Goal: Navigation & Orientation: Find specific page/section

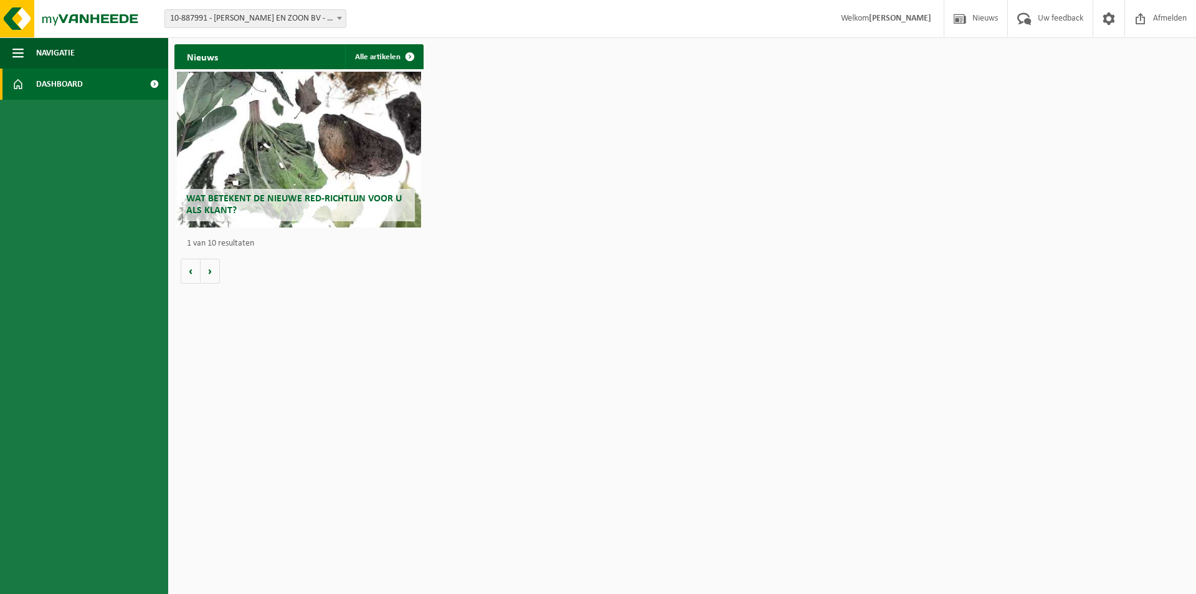
click at [350, 165] on div "Wat betekent de nieuwe RED-richtlijn voor u als klant?" at bounding box center [299, 150] width 244 height 156
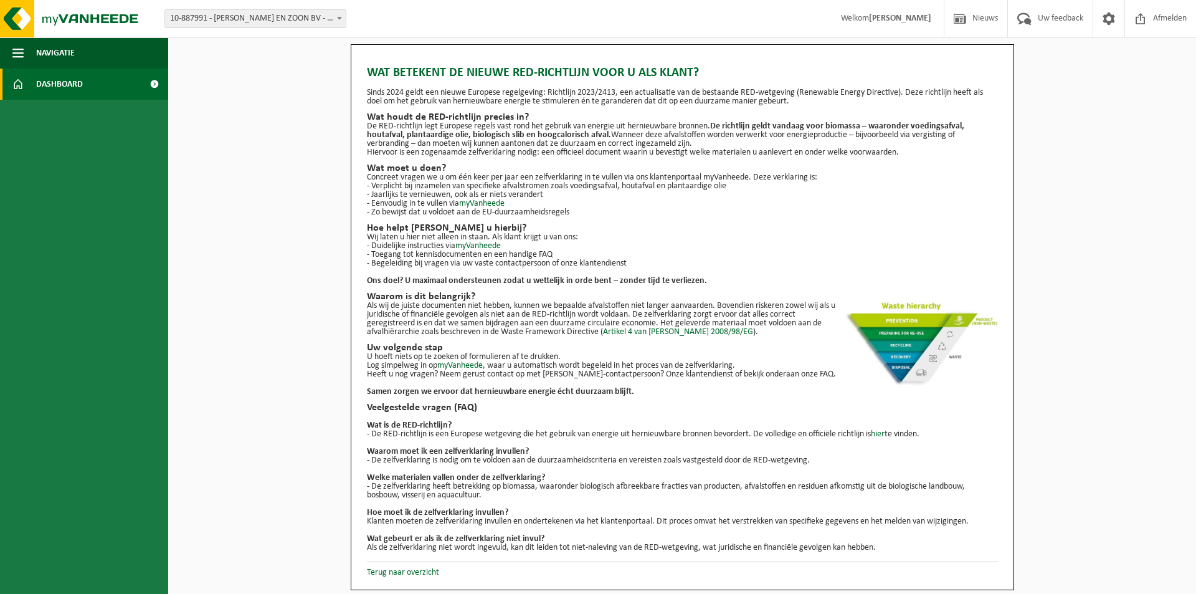
click at [93, 77] on link "Dashboard" at bounding box center [84, 84] width 168 height 31
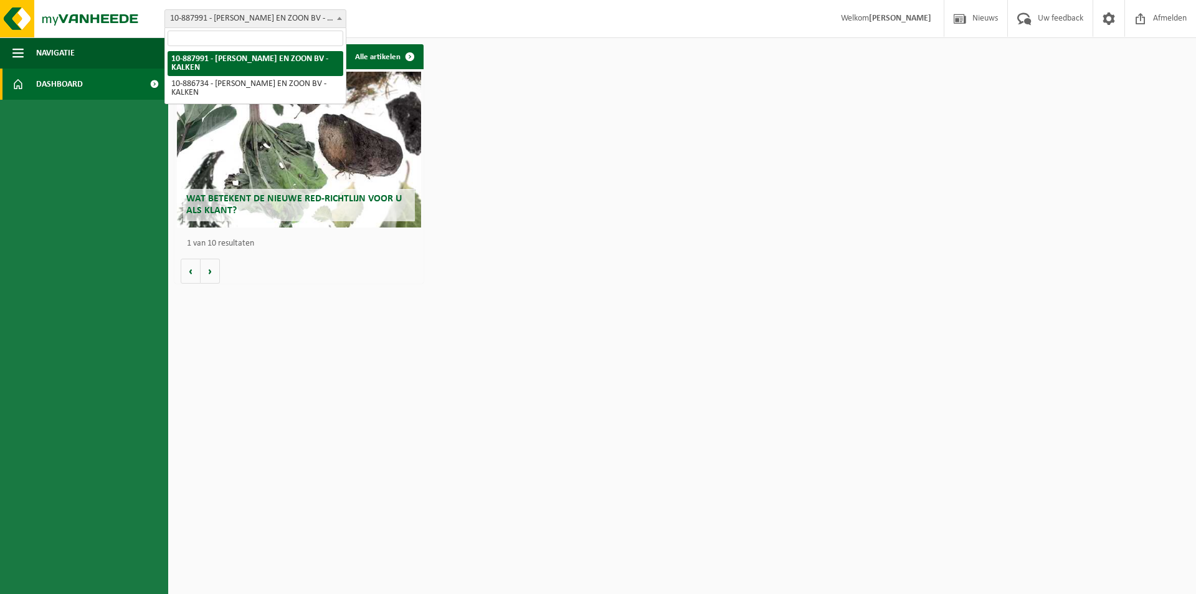
click at [332, 17] on span "10-887991 - [PERSON_NAME] EN ZOON BV - KALKEN" at bounding box center [255, 18] width 181 height 17
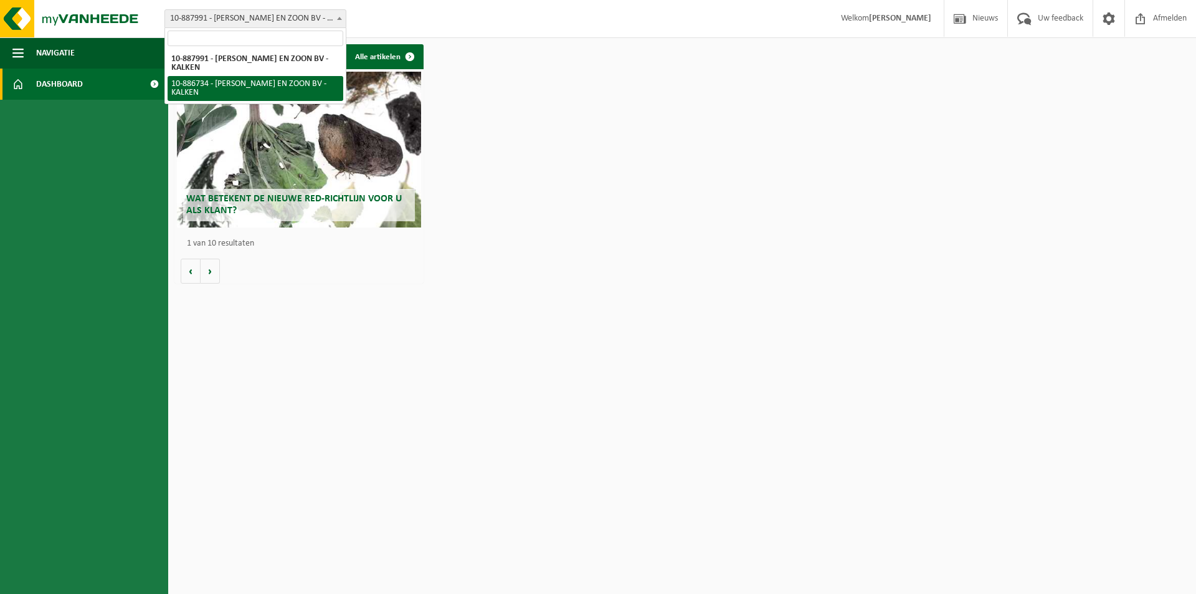
select select "112806"
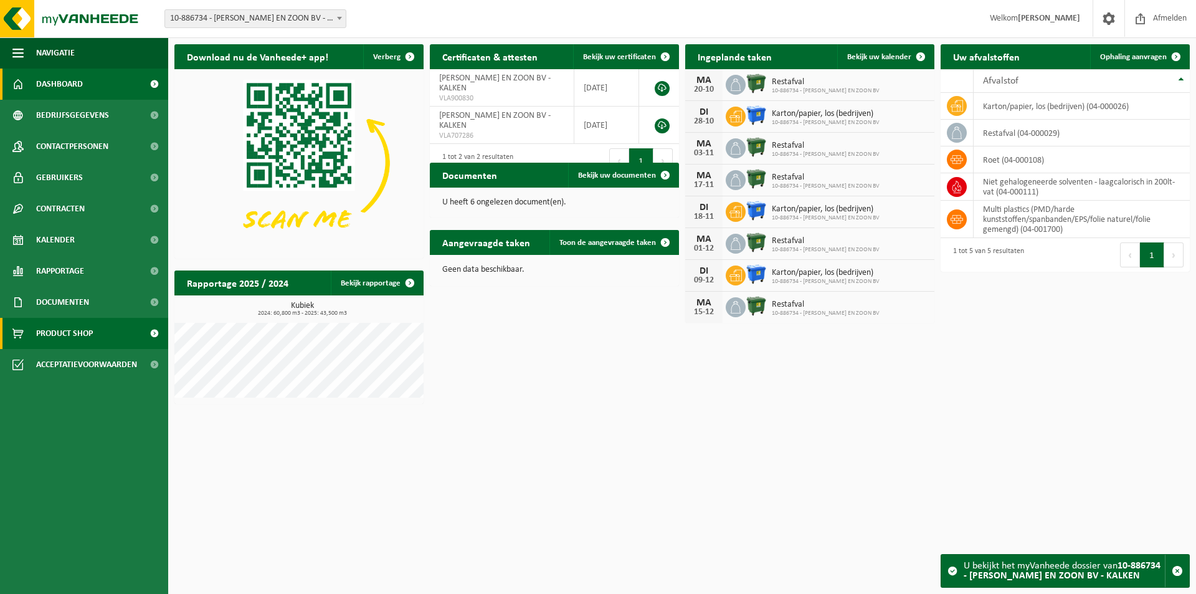
click at [70, 334] on span "Product Shop" at bounding box center [64, 333] width 57 height 31
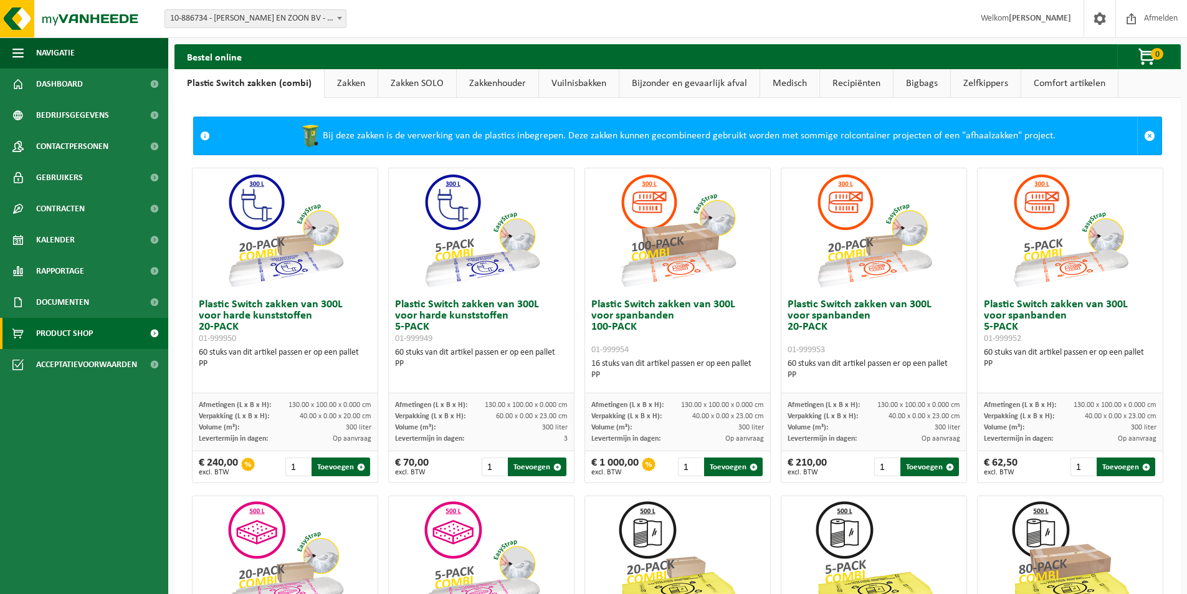
click at [368, 79] on link "Zakken" at bounding box center [351, 83] width 53 height 29
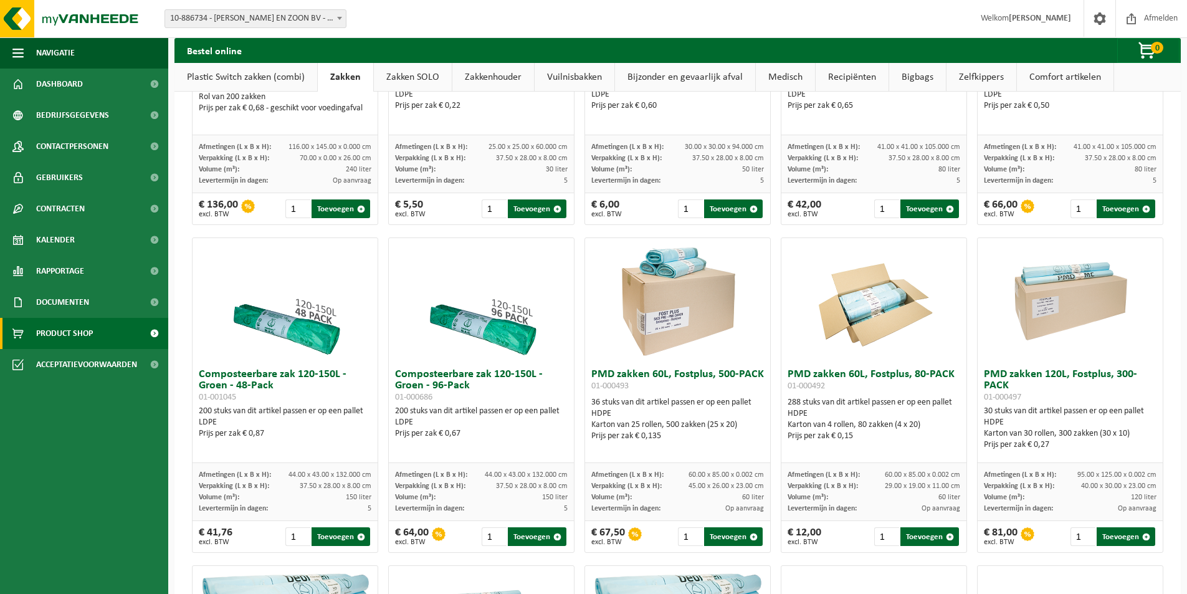
scroll to position [495, 0]
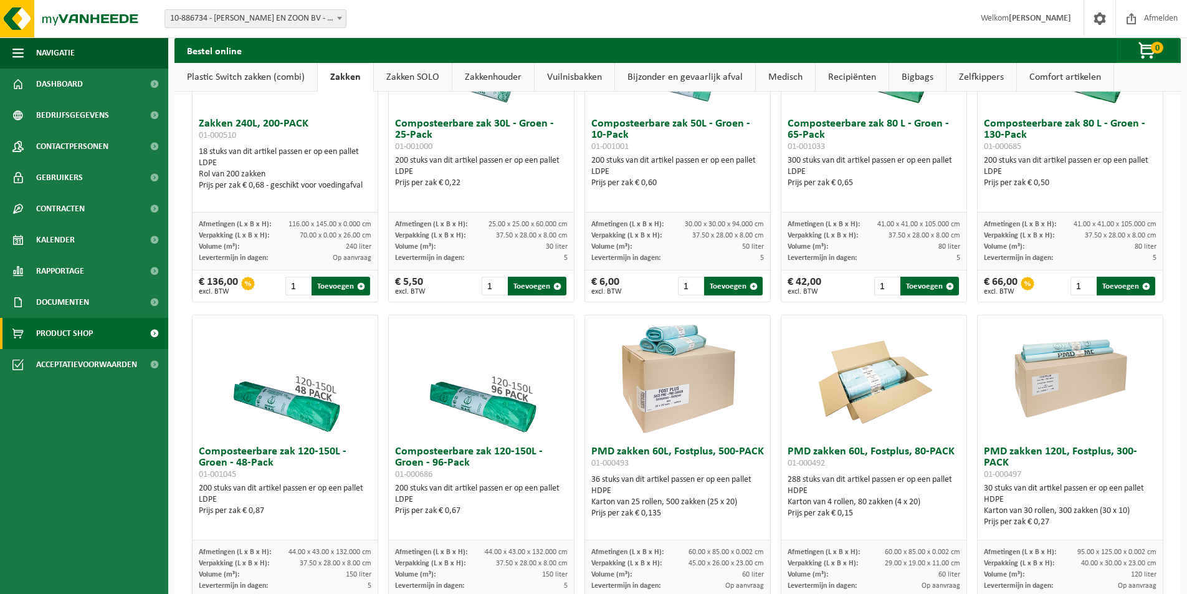
click at [922, 77] on link "Bigbags" at bounding box center [917, 77] width 57 height 29
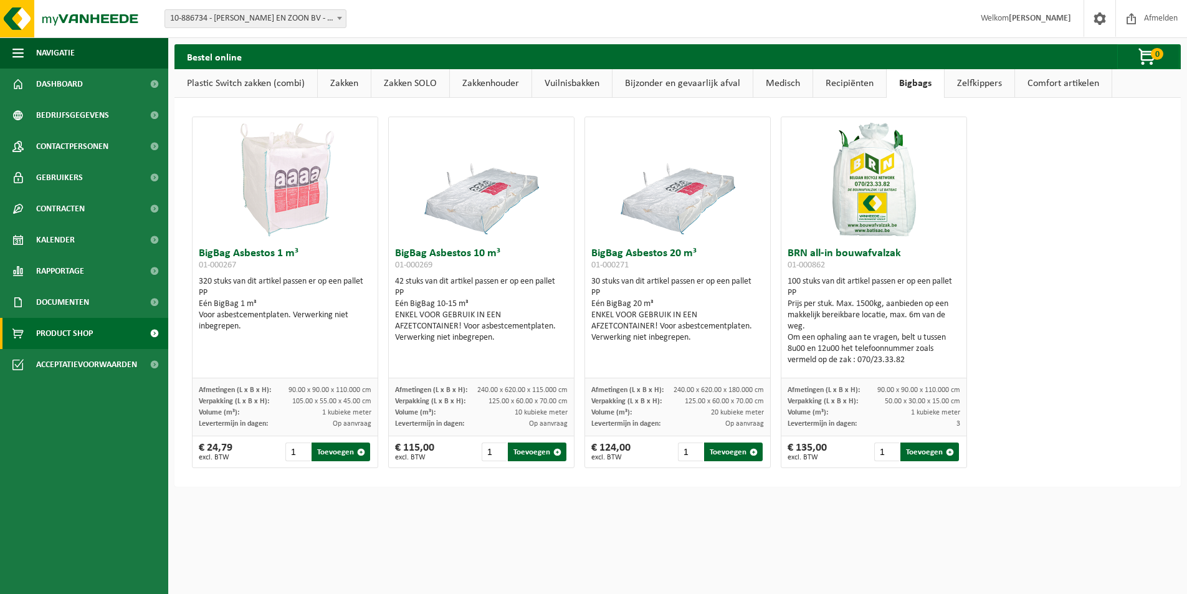
scroll to position [0, 0]
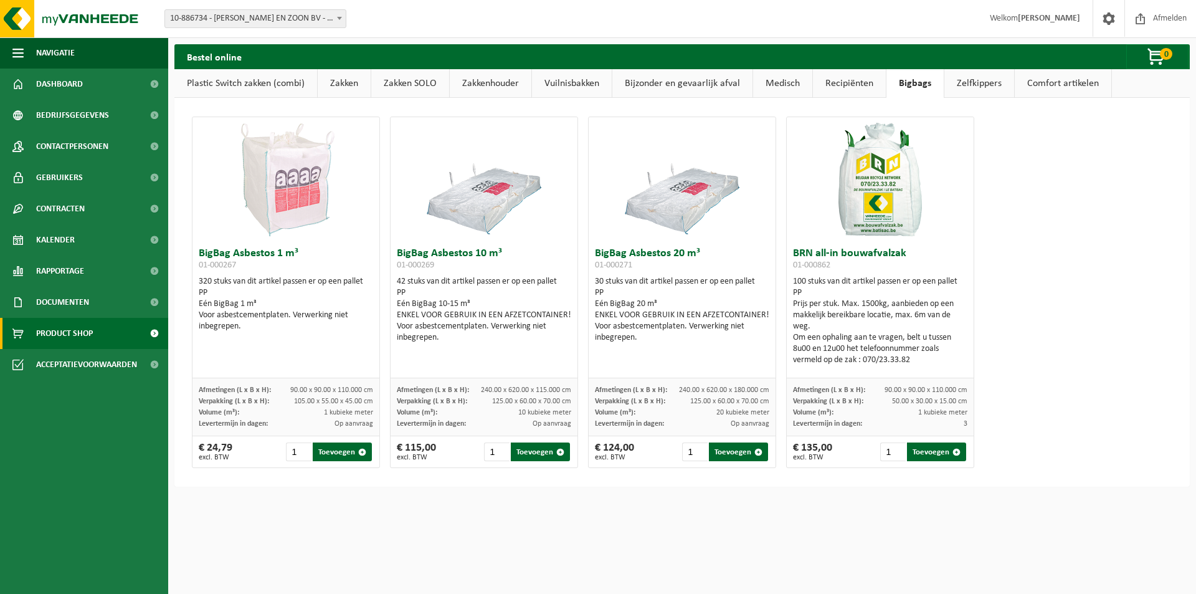
click at [842, 84] on link "Recipiënten" at bounding box center [849, 83] width 73 height 29
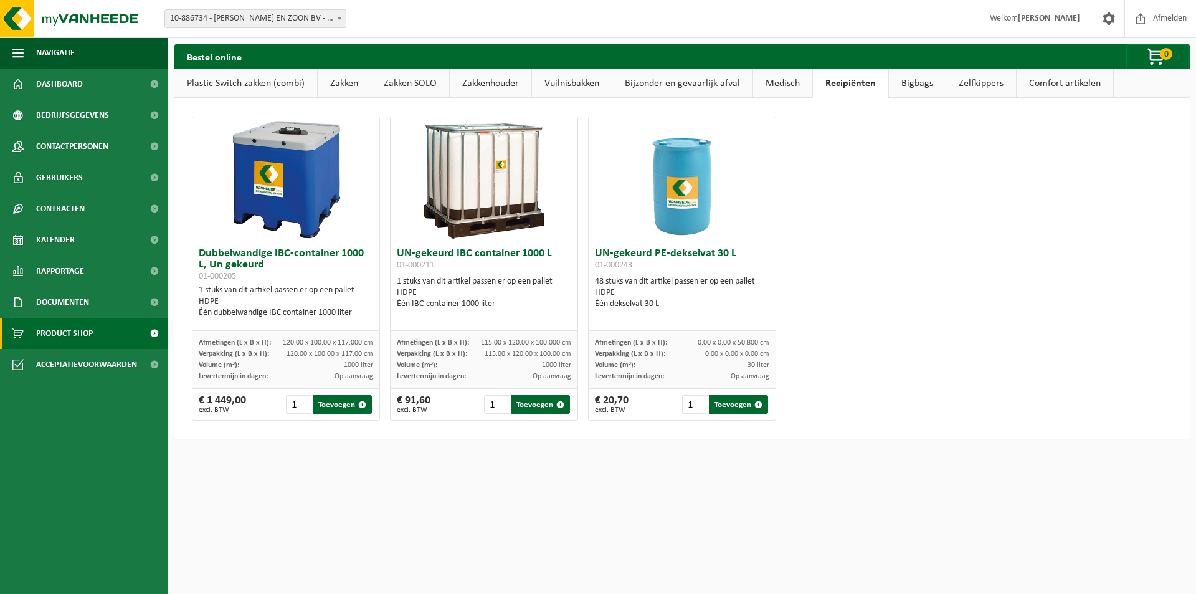
click at [781, 85] on link "Medisch" at bounding box center [782, 83] width 59 height 29
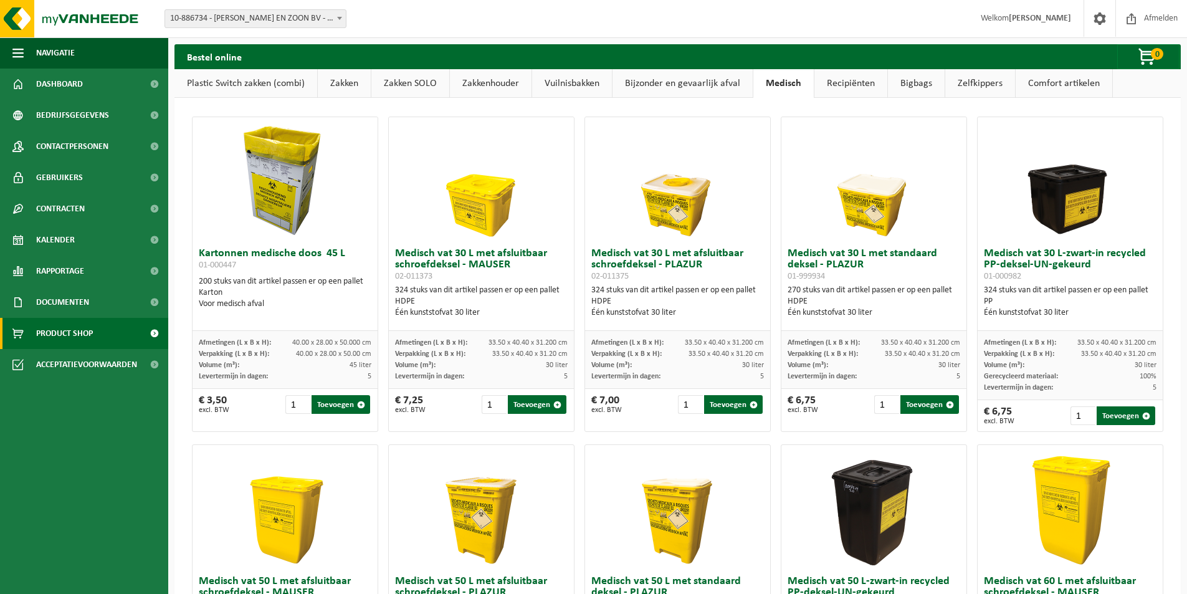
click at [707, 90] on link "Bijzonder en gevaarlijk afval" at bounding box center [683, 83] width 140 height 29
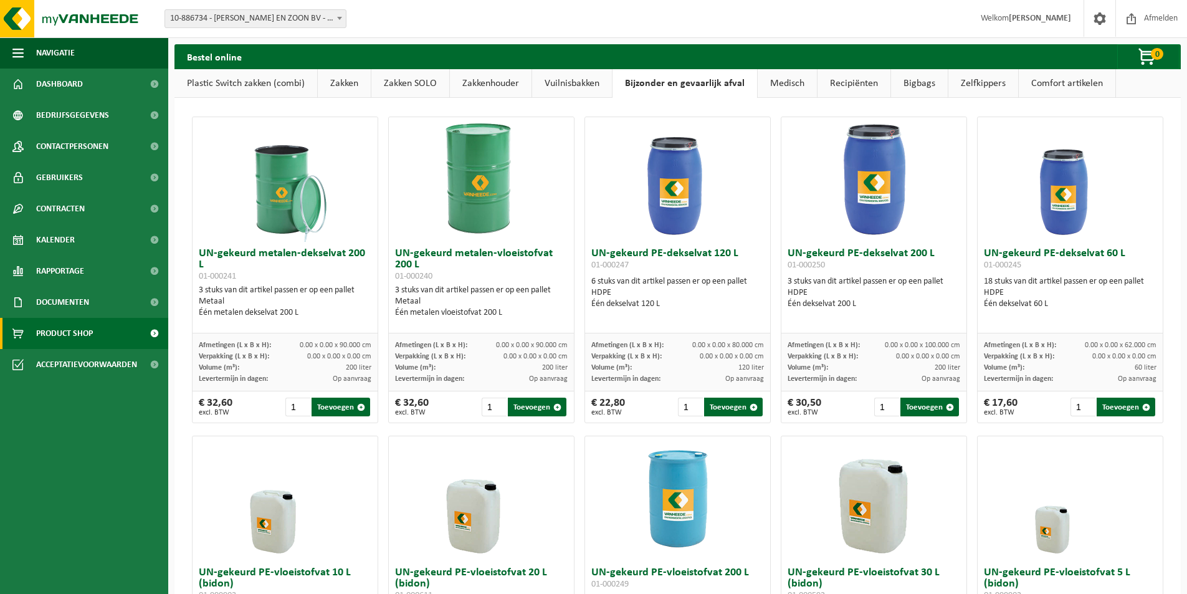
click at [604, 85] on link "Vuilnisbakken" at bounding box center [572, 83] width 80 height 29
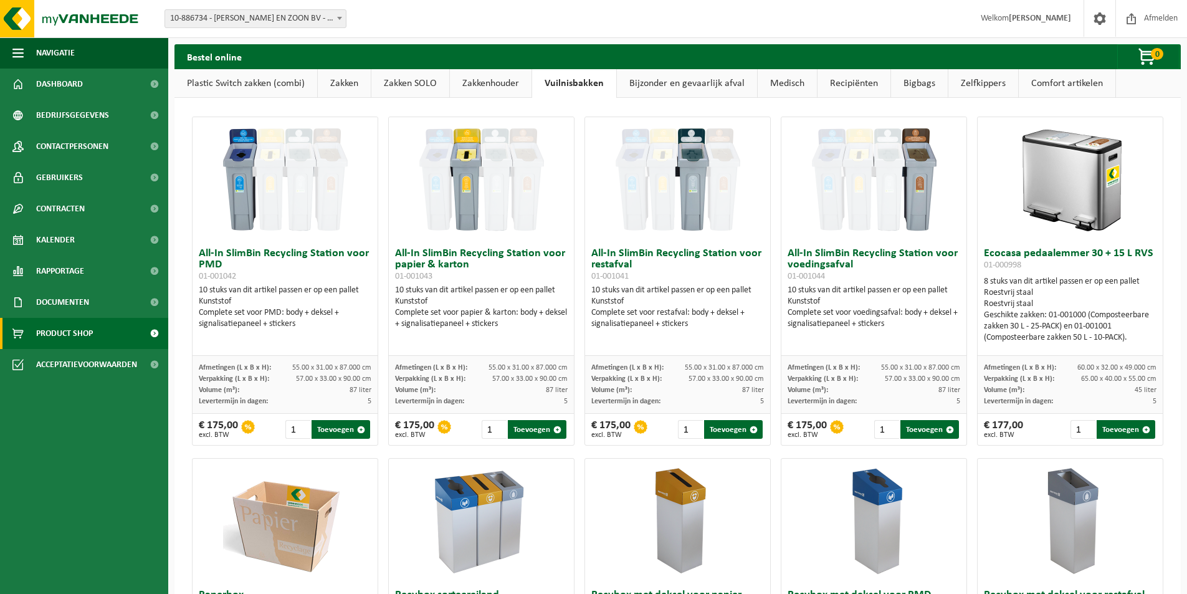
click at [477, 88] on link "Zakkenhouder" at bounding box center [491, 83] width 82 height 29
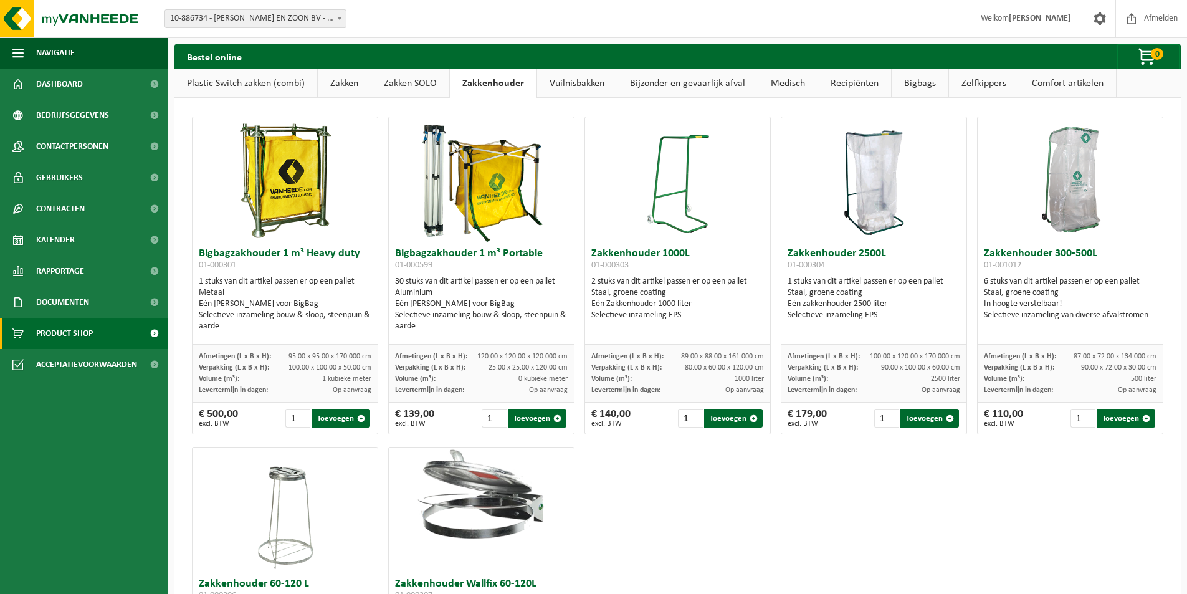
click at [424, 82] on link "Zakken SOLO" at bounding box center [410, 83] width 78 height 29
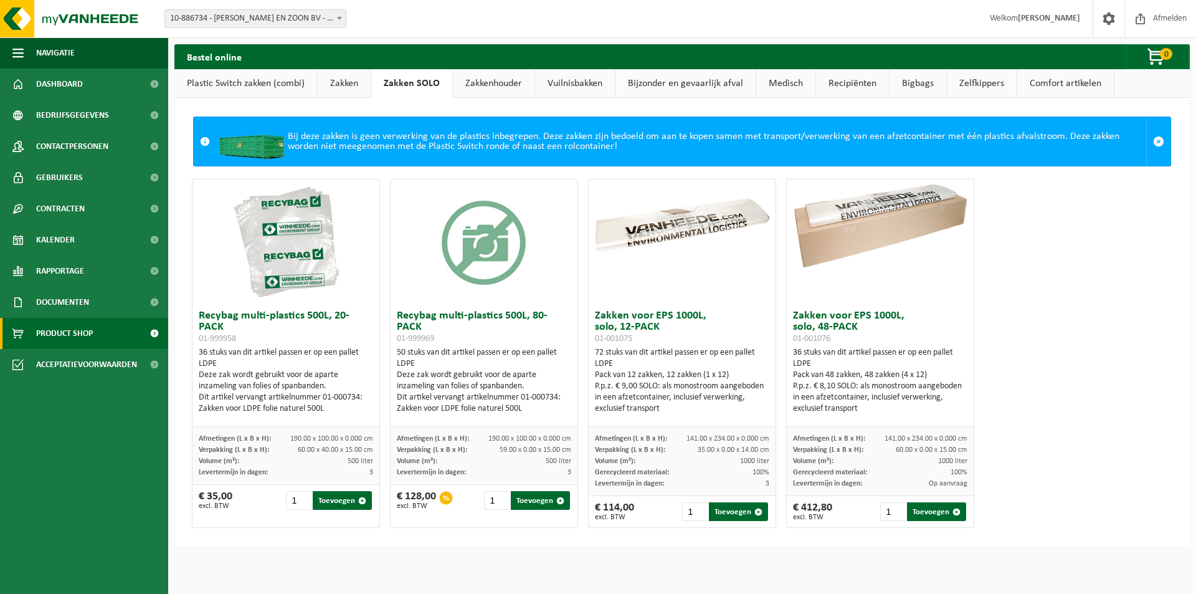
click at [350, 87] on link "Zakken" at bounding box center [344, 83] width 53 height 29
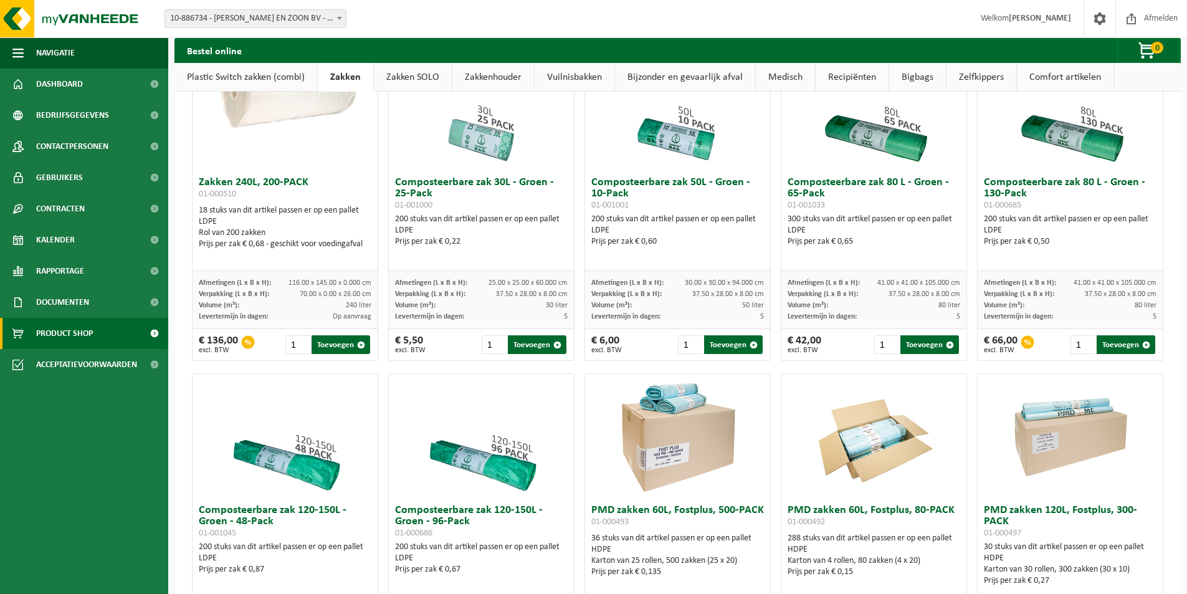
scroll to position [498, 0]
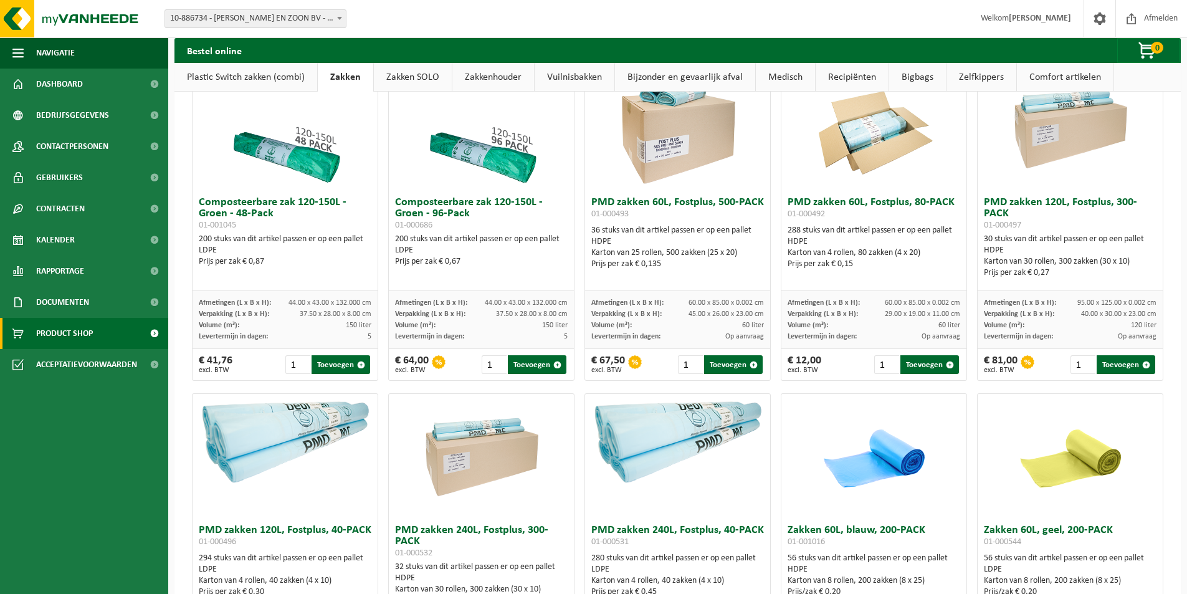
click at [250, 79] on link "Plastic Switch zakken (combi)" at bounding box center [245, 77] width 143 height 29
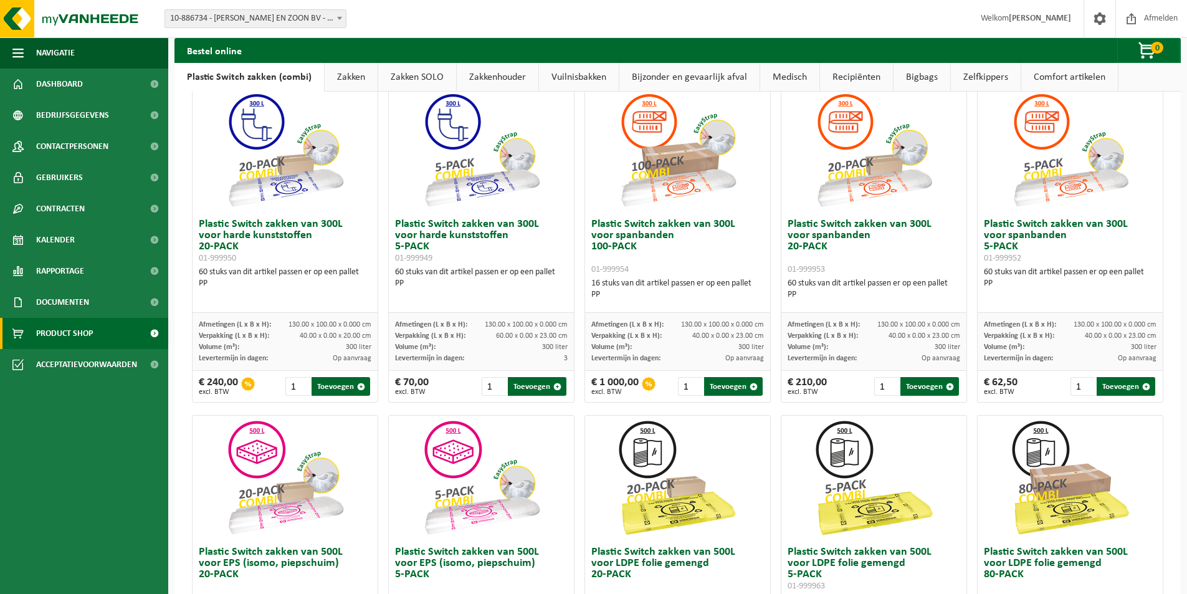
scroll to position [77, 0]
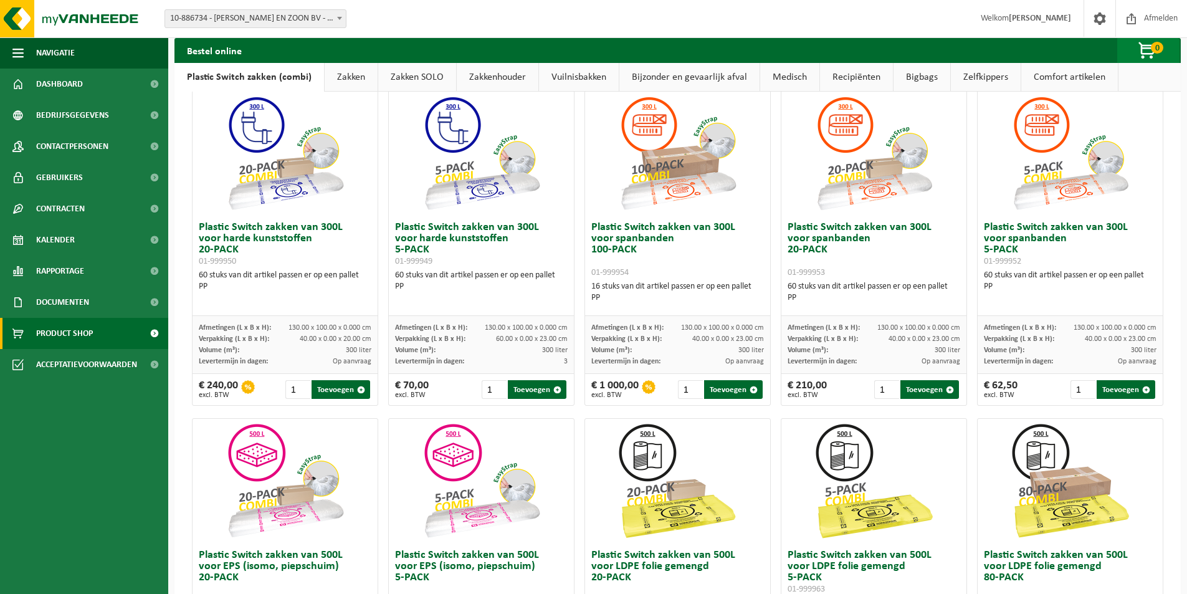
click at [1146, 47] on span "button" at bounding box center [1148, 51] width 62 height 25
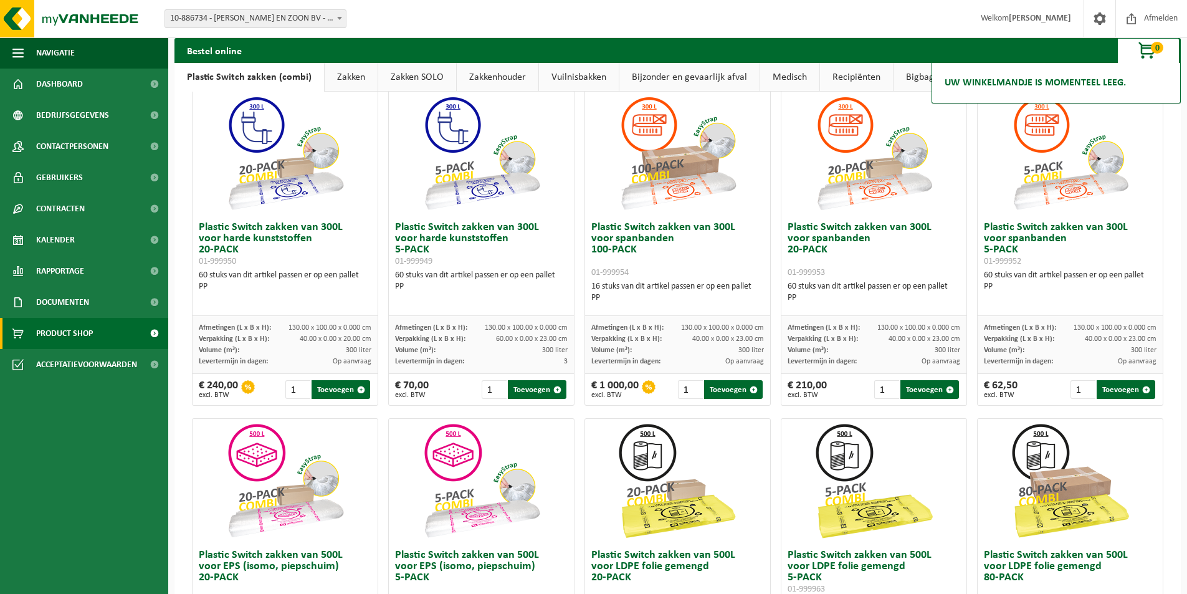
click at [1146, 47] on span "button" at bounding box center [1148, 51] width 62 height 25
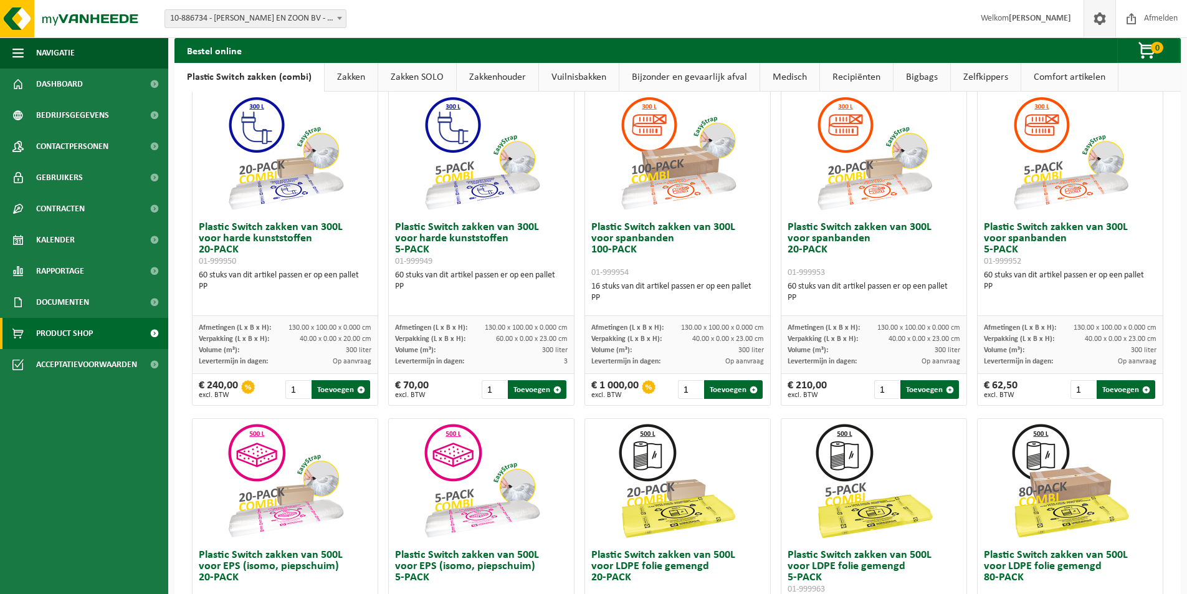
click at [1095, 22] on span at bounding box center [1099, 18] width 19 height 37
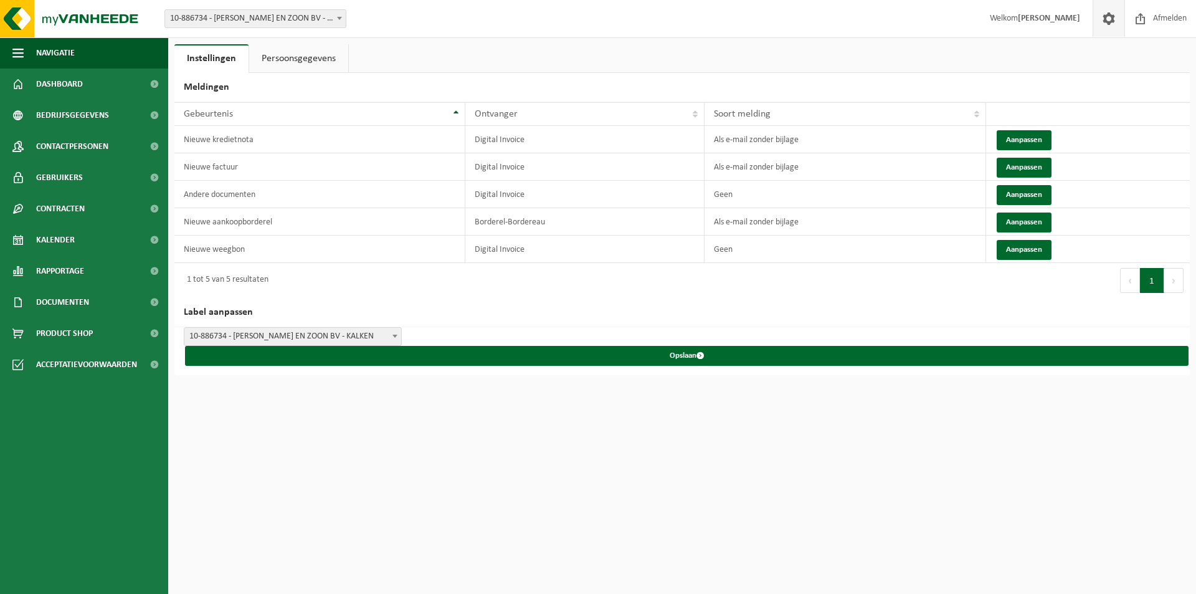
click at [1043, 20] on strong "[PERSON_NAME]" at bounding box center [1049, 18] width 62 height 9
click at [1108, 24] on span at bounding box center [1109, 18] width 19 height 37
click at [77, 123] on span "Bedrijfsgegevens" at bounding box center [72, 115] width 73 height 31
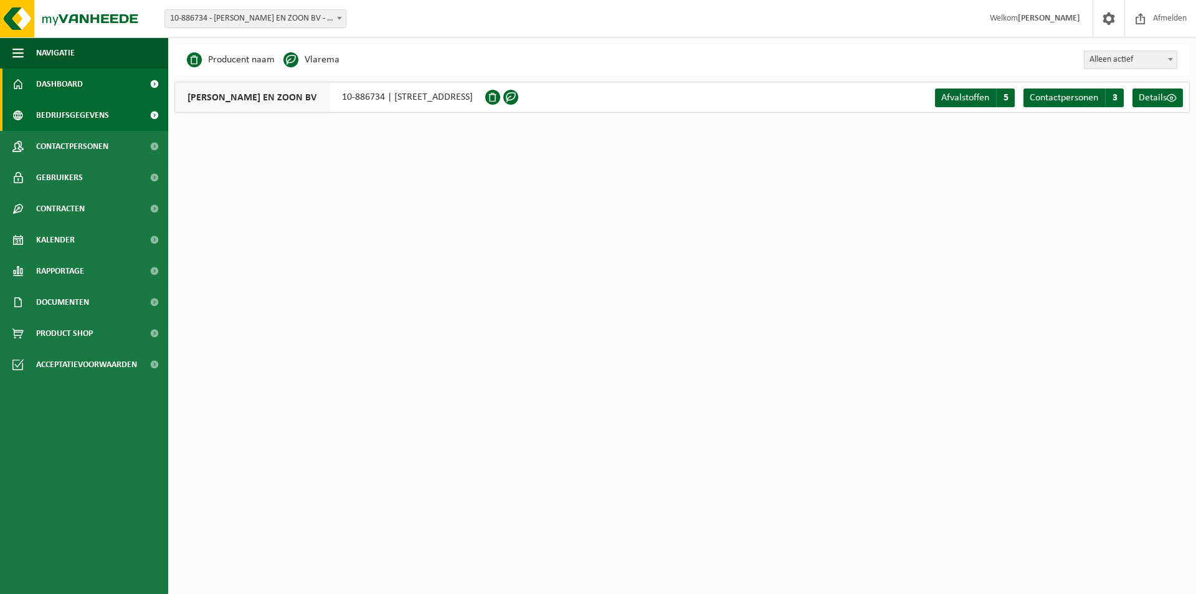
click at [92, 85] on link "Dashboard" at bounding box center [84, 84] width 168 height 31
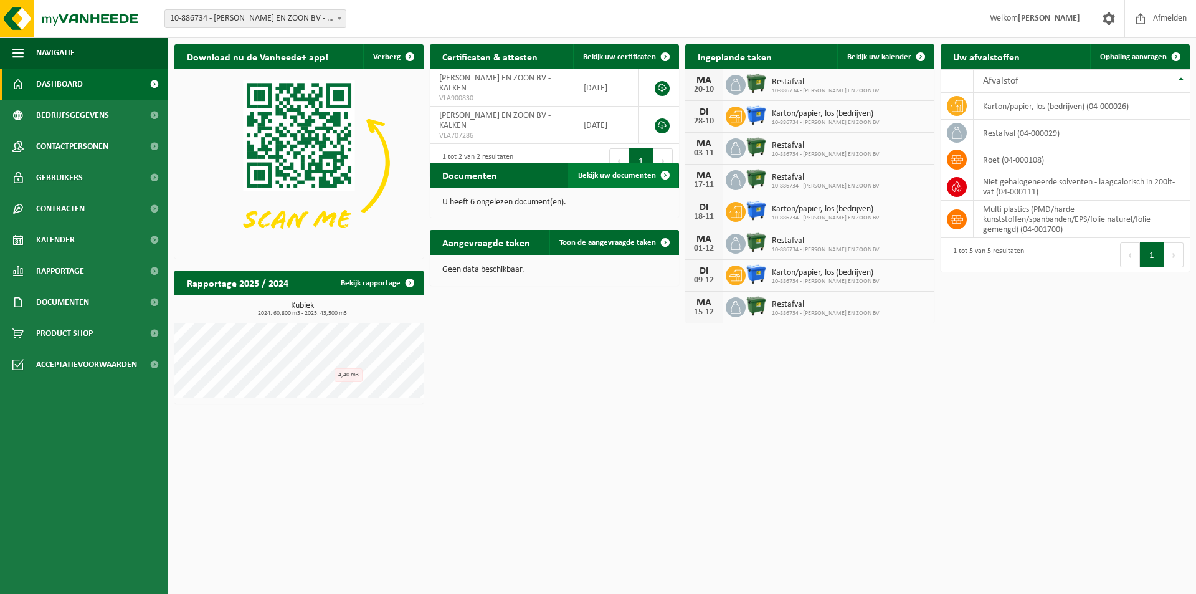
click at [616, 179] on span "Bekijk uw documenten" at bounding box center [617, 175] width 78 height 8
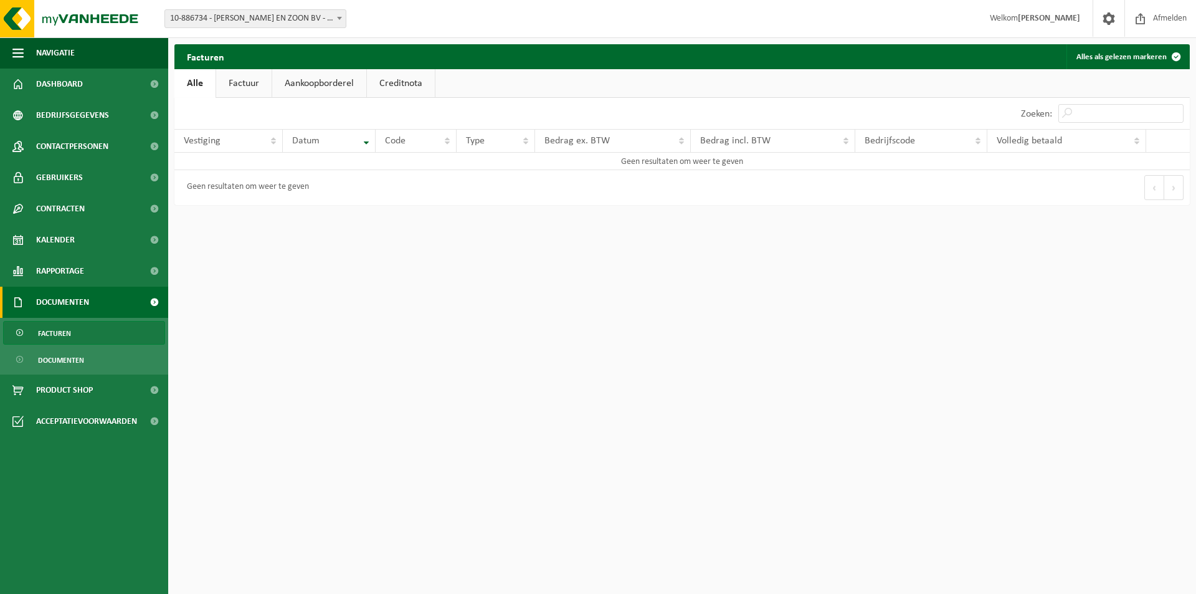
click at [252, 75] on link "Factuur" at bounding box center [243, 83] width 55 height 29
click at [322, 84] on link "Aankoopborderel" at bounding box center [321, 83] width 94 height 29
click at [418, 77] on link "Creditnota" at bounding box center [407, 83] width 68 height 29
click at [207, 87] on link "Alle" at bounding box center [194, 83] width 41 height 29
click at [59, 331] on span "Facturen" at bounding box center [54, 334] width 33 height 24
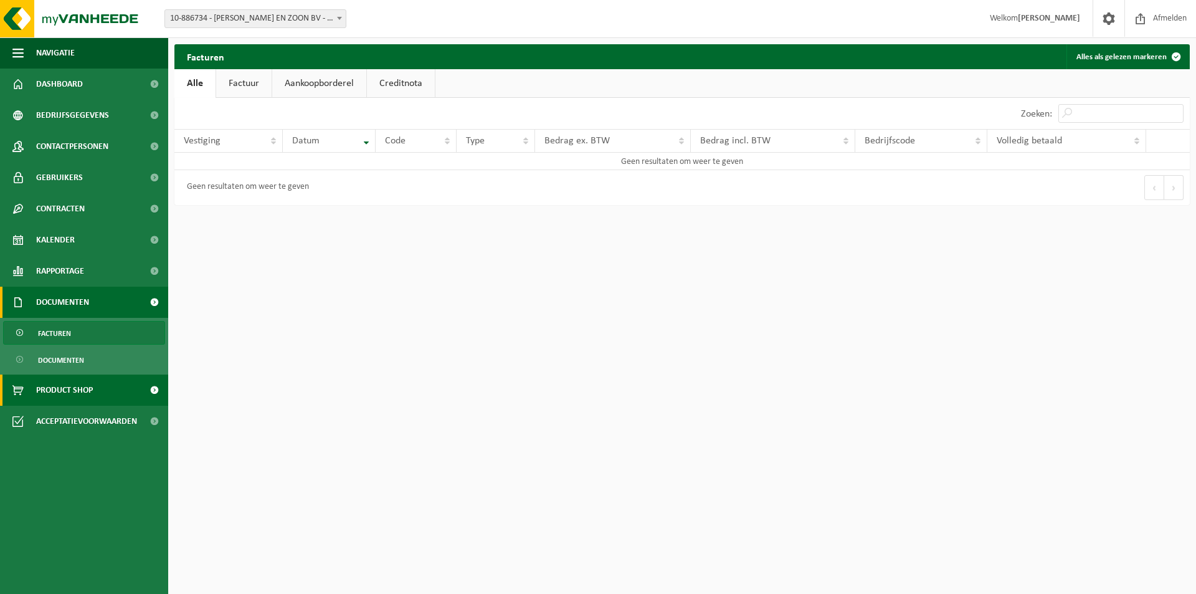
click at [99, 394] on link "Product Shop" at bounding box center [84, 389] width 168 height 31
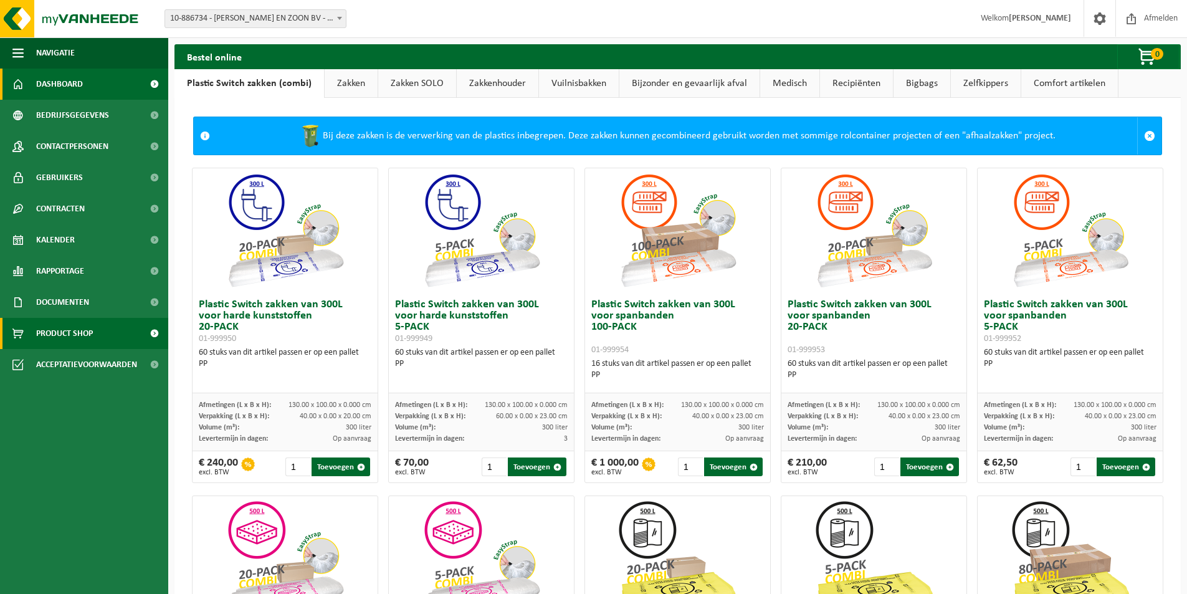
click at [85, 93] on link "Dashboard" at bounding box center [84, 84] width 168 height 31
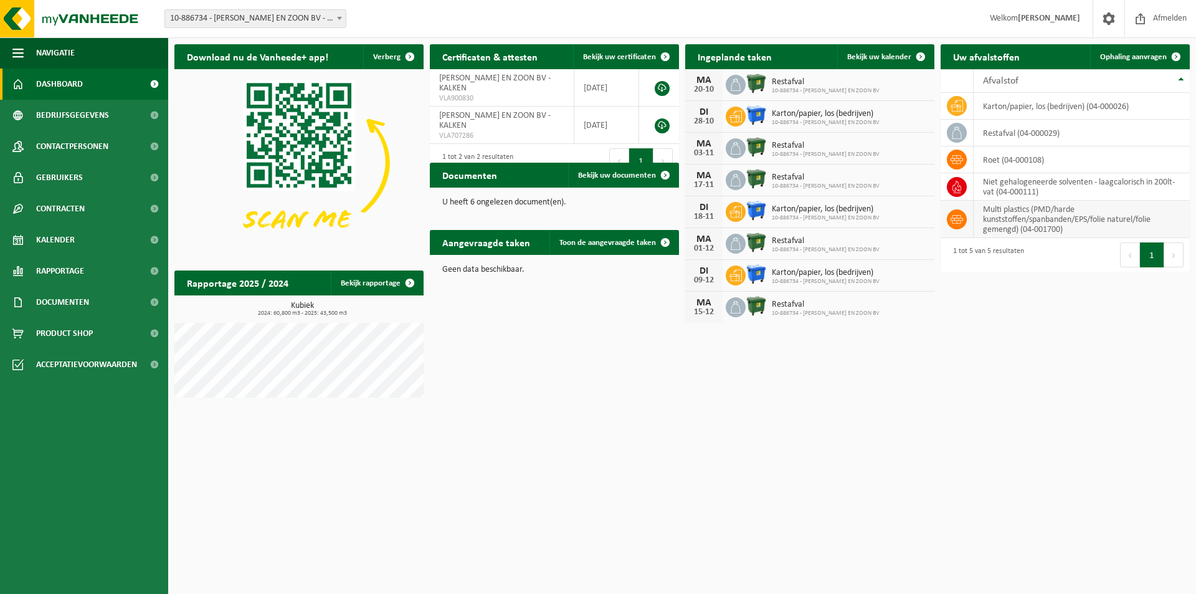
click at [1017, 217] on td "multi plastics (PMD/harde kunststoffen/spanbanden/EPS/folie naturel/folie gemen…" at bounding box center [1082, 219] width 216 height 37
click at [89, 340] on span "Product Shop" at bounding box center [64, 333] width 57 height 31
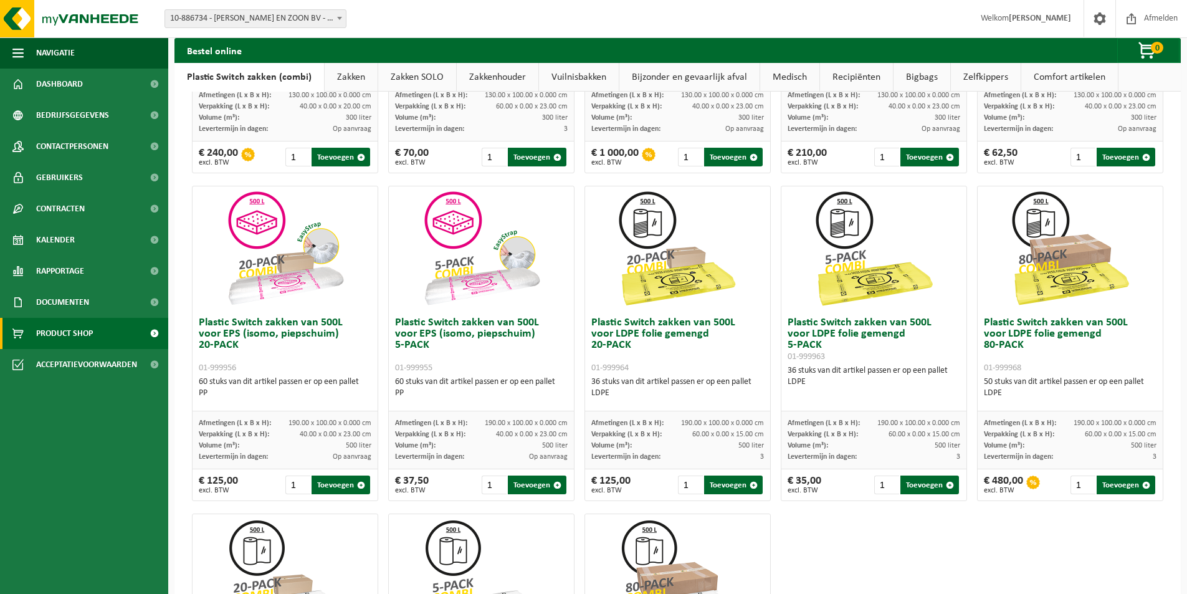
scroll to position [312, 0]
